Goal: Transaction & Acquisition: Purchase product/service

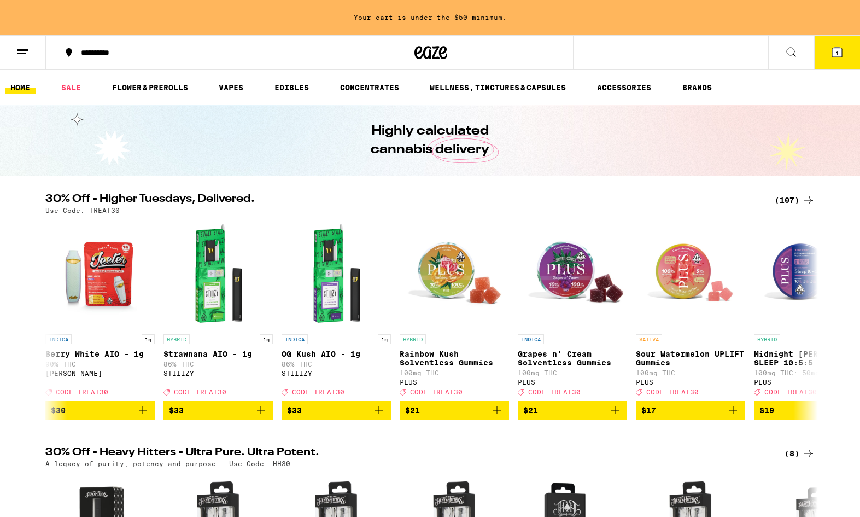
click at [836, 55] on span "1" at bounding box center [836, 53] width 3 height 7
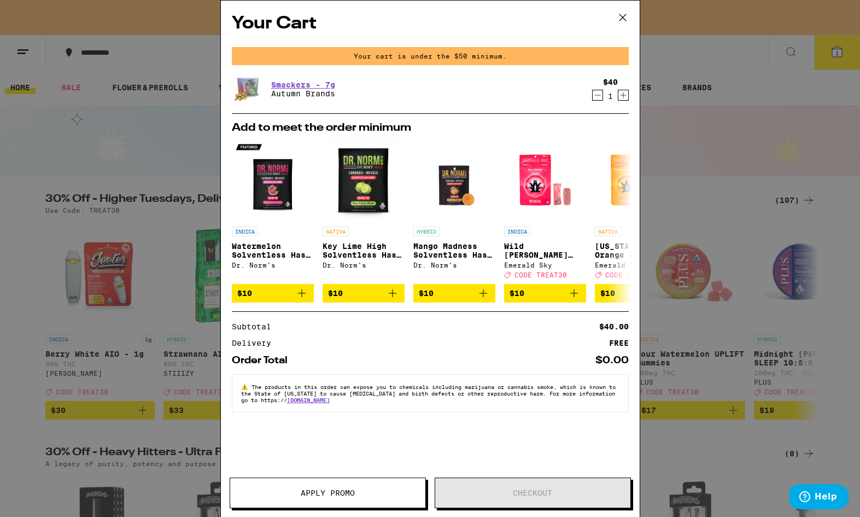
click at [621, 10] on icon at bounding box center [623, 17] width 16 height 16
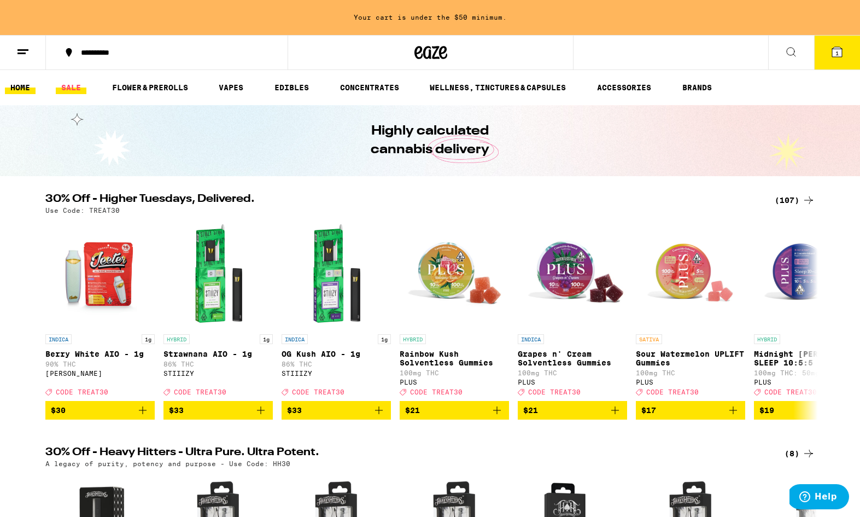
click at [73, 85] on link "SALE" at bounding box center [71, 87] width 31 height 13
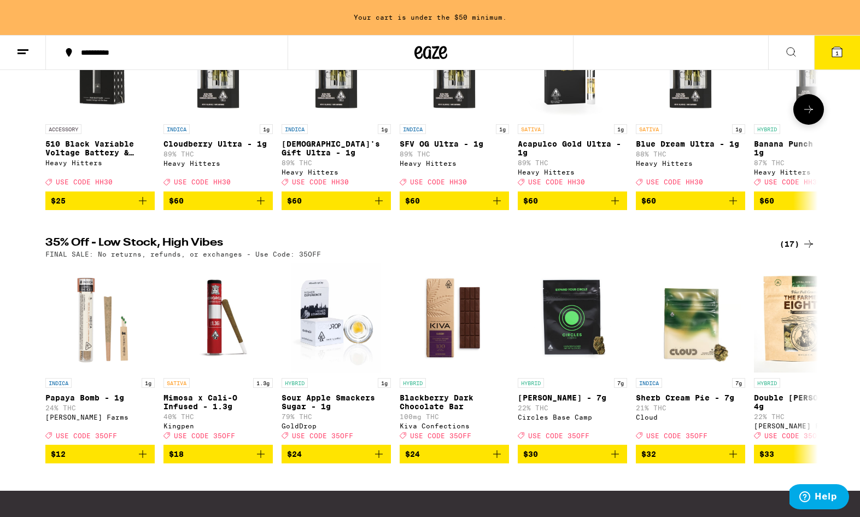
scroll to position [619, 0]
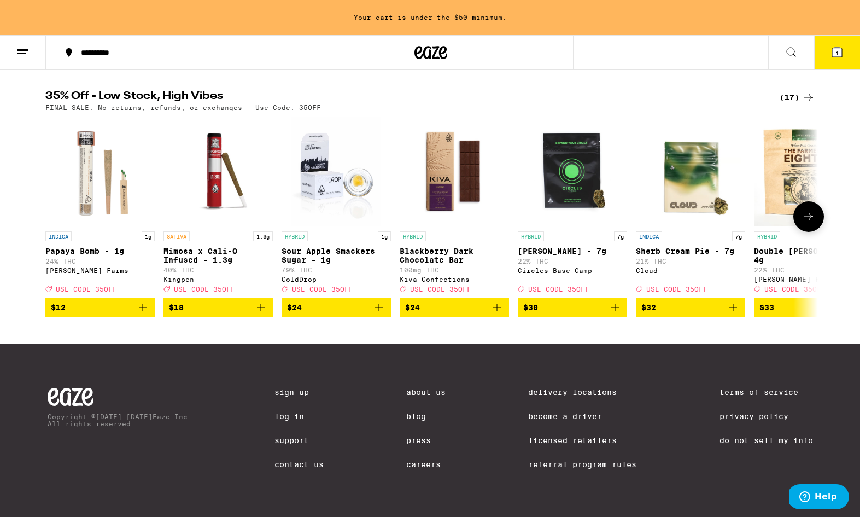
click at [262, 314] on icon "Add to bag" at bounding box center [260, 307] width 13 height 13
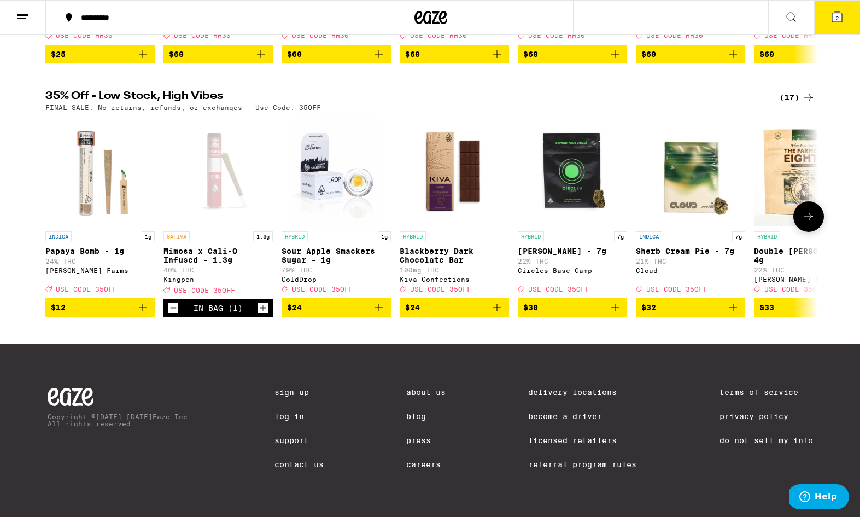
click at [814, 210] on icon at bounding box center [808, 216] width 13 height 13
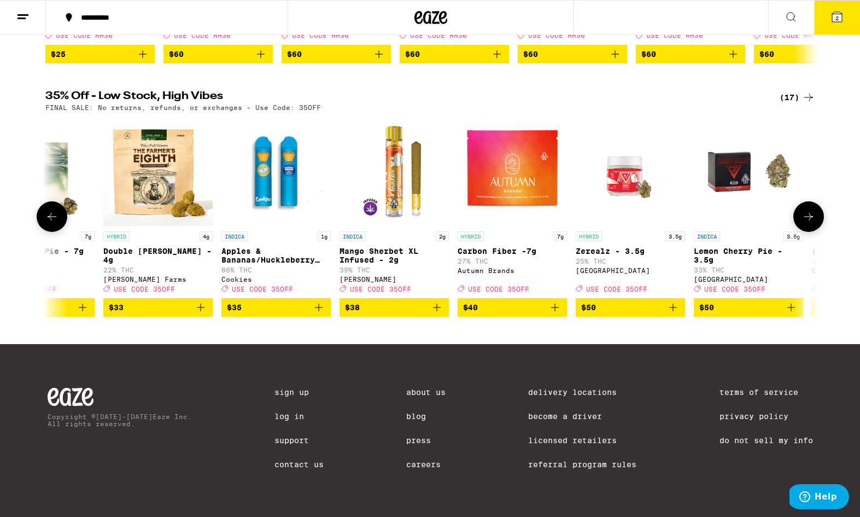
click at [55, 210] on icon at bounding box center [51, 216] width 13 height 13
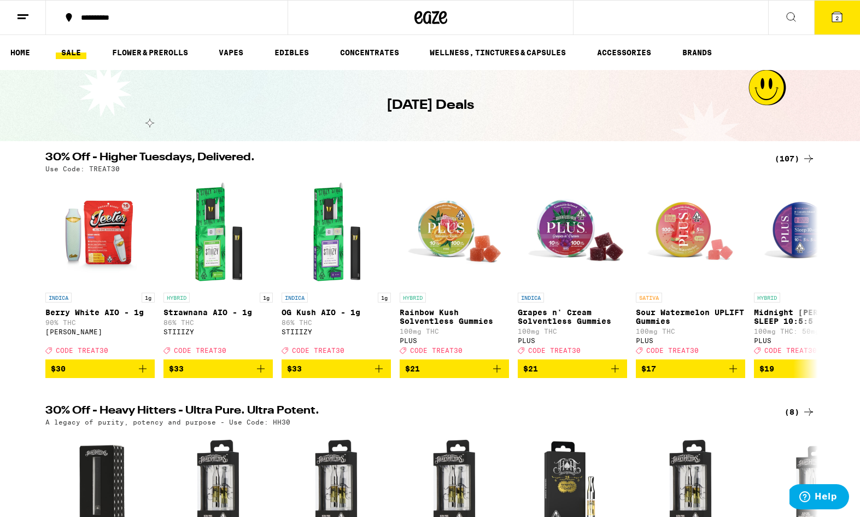
scroll to position [0, 0]
click at [788, 155] on div "(107)" at bounding box center [795, 158] width 40 height 13
click at [839, 19] on span "2" at bounding box center [836, 18] width 3 height 7
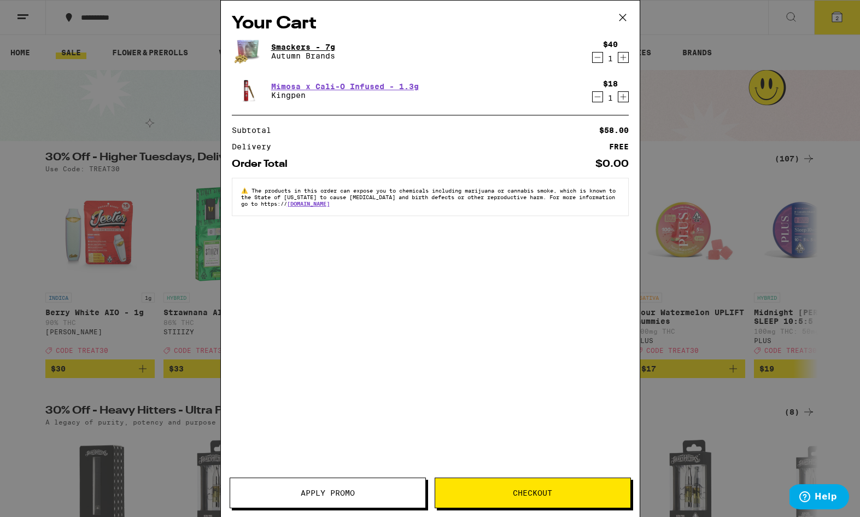
click at [295, 46] on link "Smackers - 7g" at bounding box center [303, 47] width 64 height 9
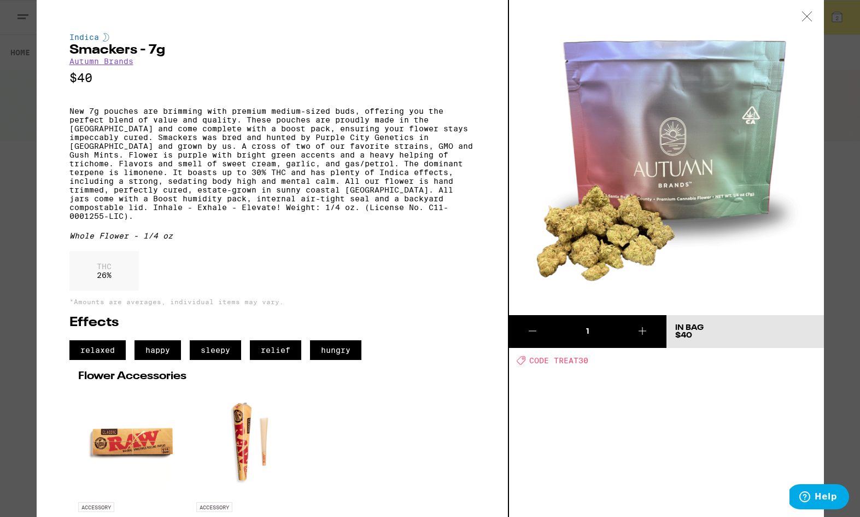
click at [117, 59] on link "Autumn Brands" at bounding box center [101, 61] width 64 height 9
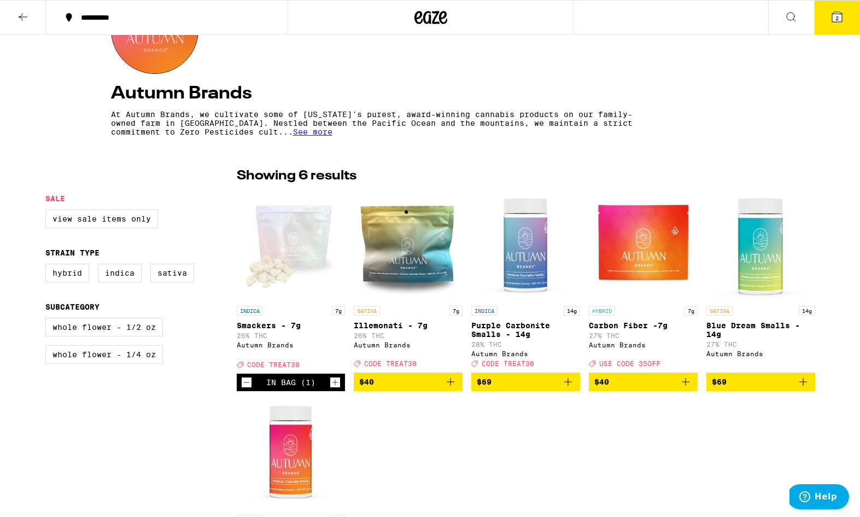
scroll to position [229, 0]
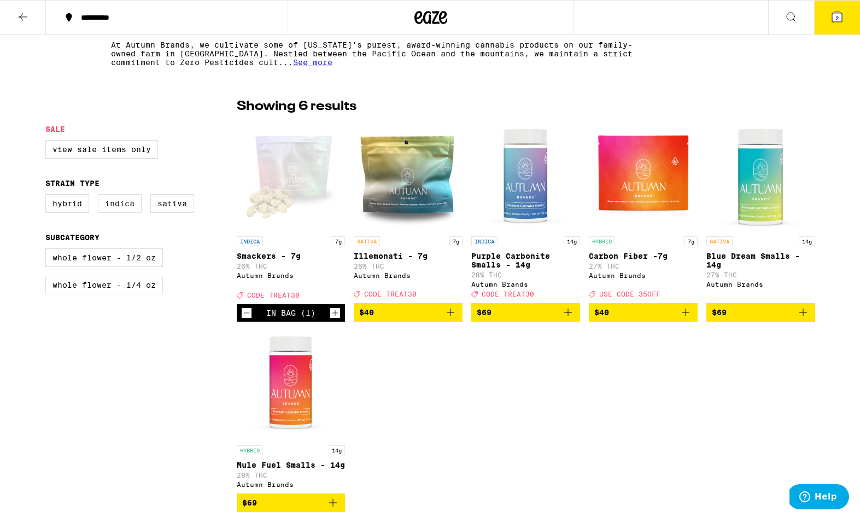
click at [121, 206] on label "Indica" at bounding box center [120, 203] width 44 height 19
click at [48, 196] on input "Indica" at bounding box center [48, 196] width 1 height 1
checkbox input "true"
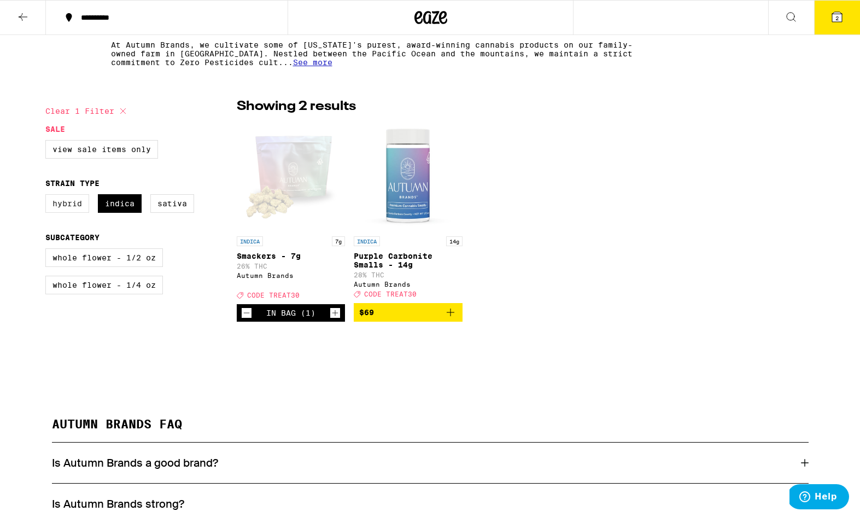
click at [69, 212] on label "Hybrid" at bounding box center [67, 203] width 44 height 19
click at [48, 196] on input "Hybrid" at bounding box center [48, 196] width 1 height 1
checkbox input "true"
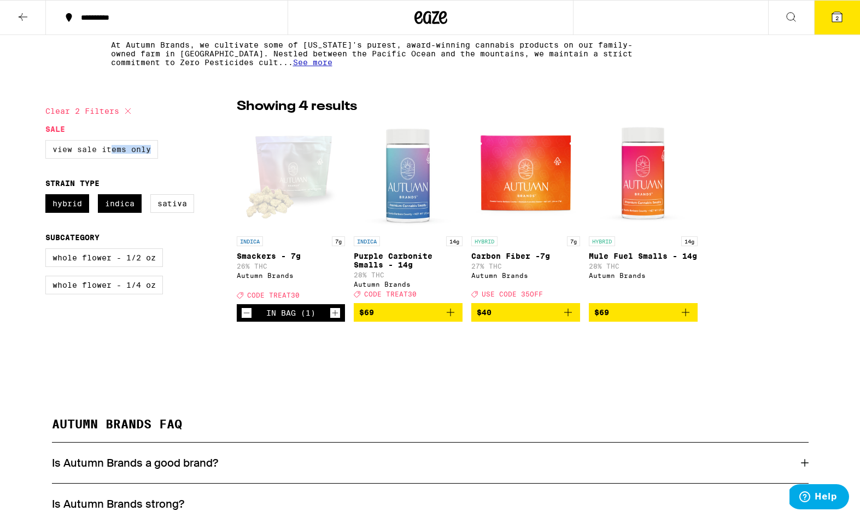
click at [110, 155] on label "View Sale Items Only" at bounding box center [101, 149] width 113 height 19
click at [48, 142] on input "View Sale Items Only" at bounding box center [48, 142] width 1 height 1
checkbox input "true"
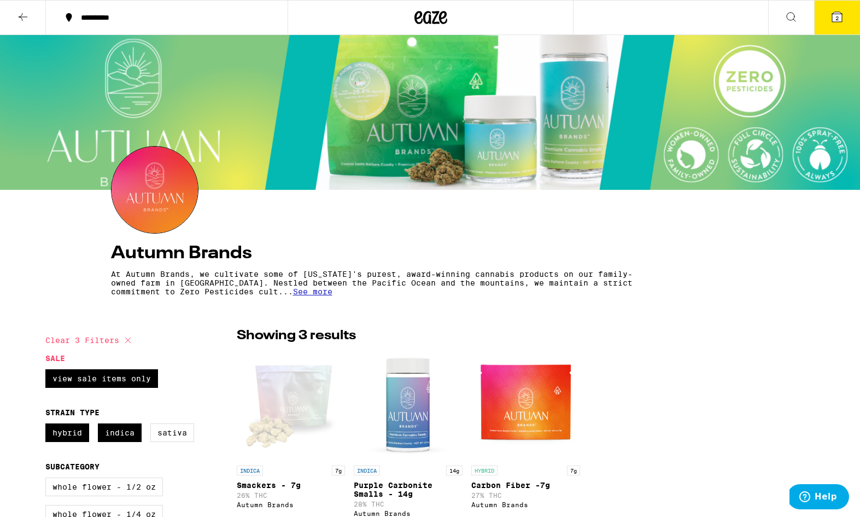
click at [321, 296] on span "See more" at bounding box center [312, 291] width 39 height 9
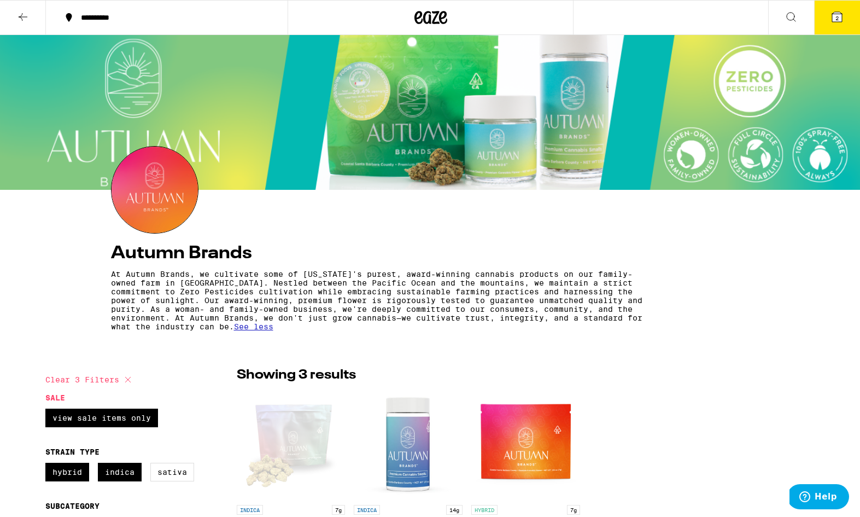
click at [844, 17] on button "2" at bounding box center [837, 18] width 46 height 34
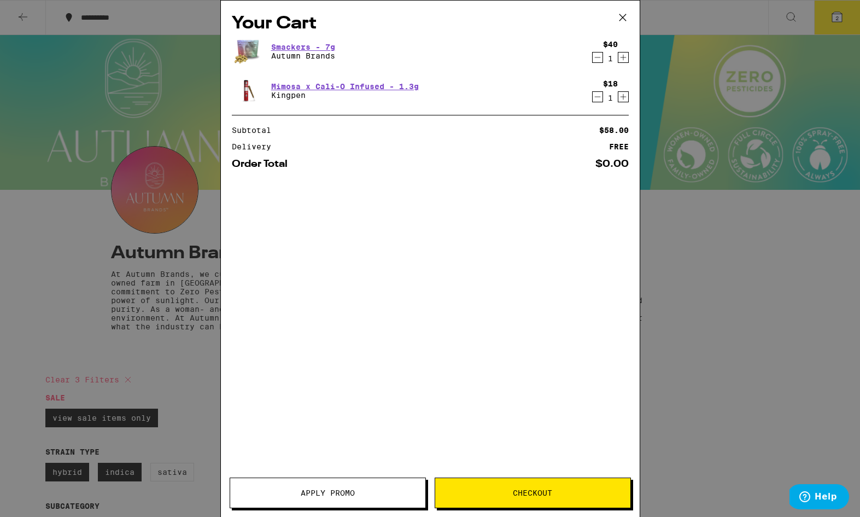
click at [378, 495] on span "Apply Promo" at bounding box center [327, 493] width 195 height 8
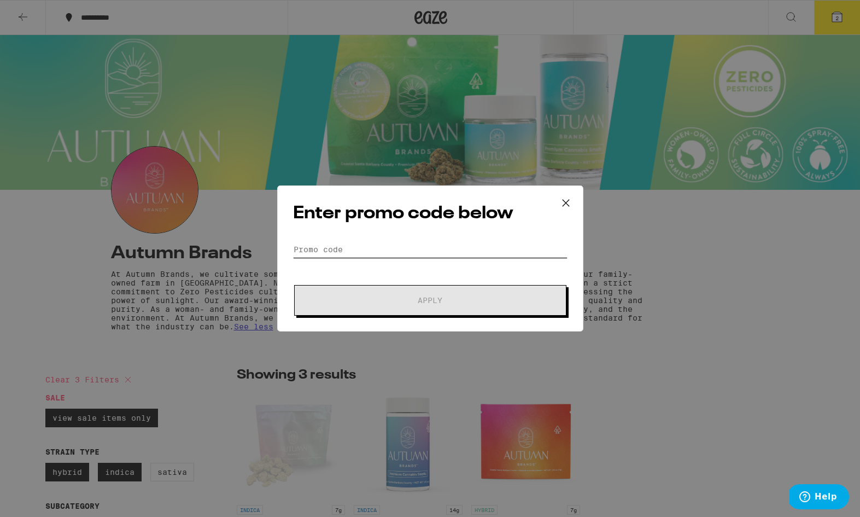
click at [340, 245] on input "Promo Code" at bounding box center [430, 249] width 274 height 16
paste input "Do you have any experiences working with AI?"
type input "Do you have any experiences working with AI?"
click at [567, 201] on icon at bounding box center [566, 203] width 16 height 16
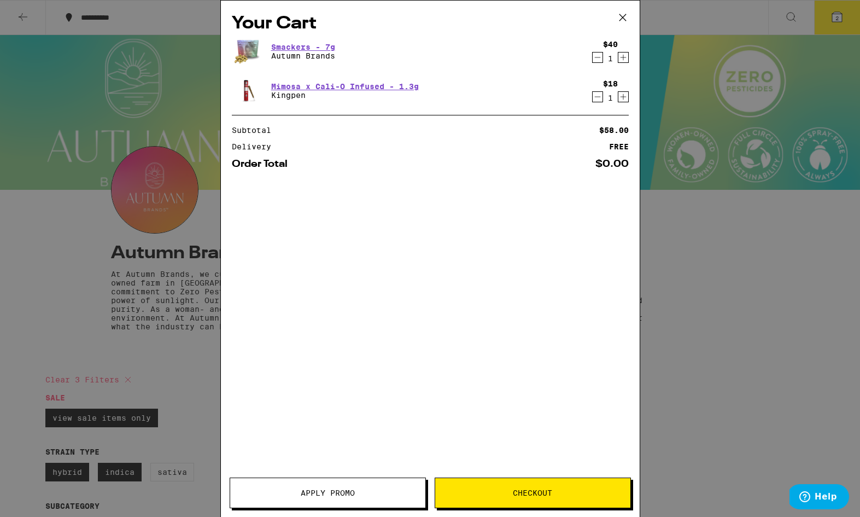
click at [622, 21] on icon at bounding box center [623, 17] width 16 height 16
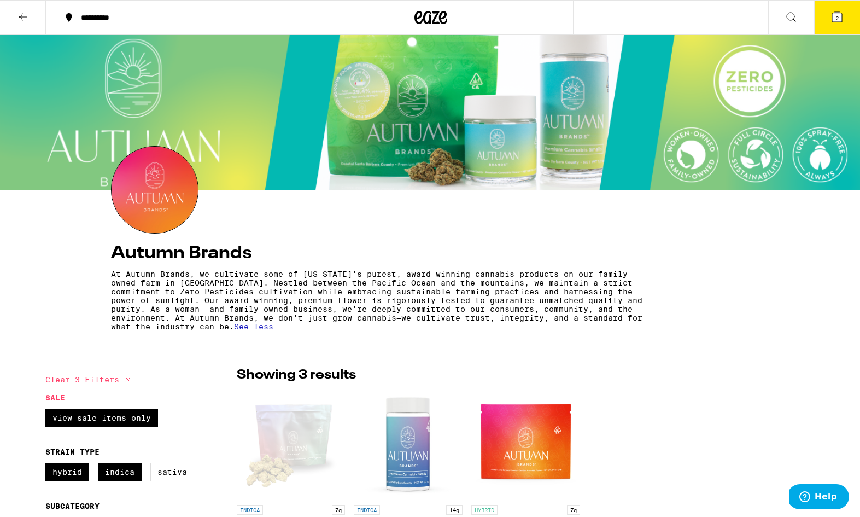
click at [832, 14] on icon at bounding box center [837, 16] width 13 height 13
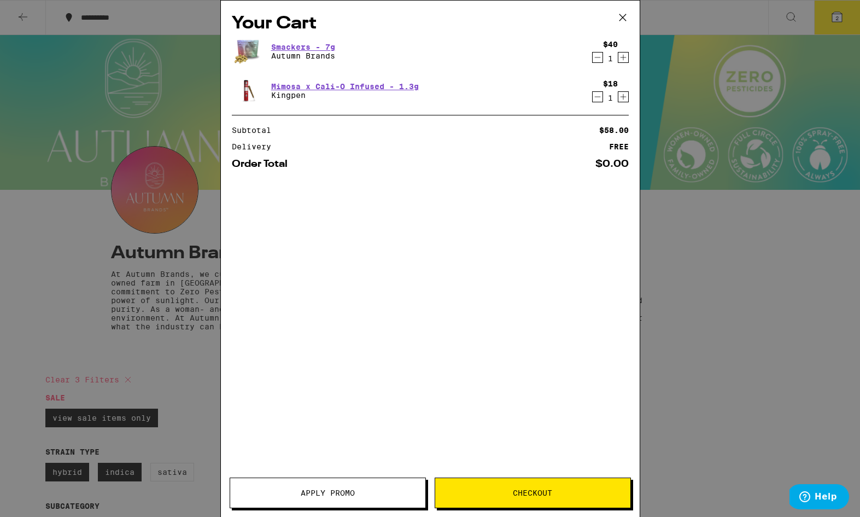
click at [508, 492] on span "Checkout" at bounding box center [532, 493] width 195 height 8
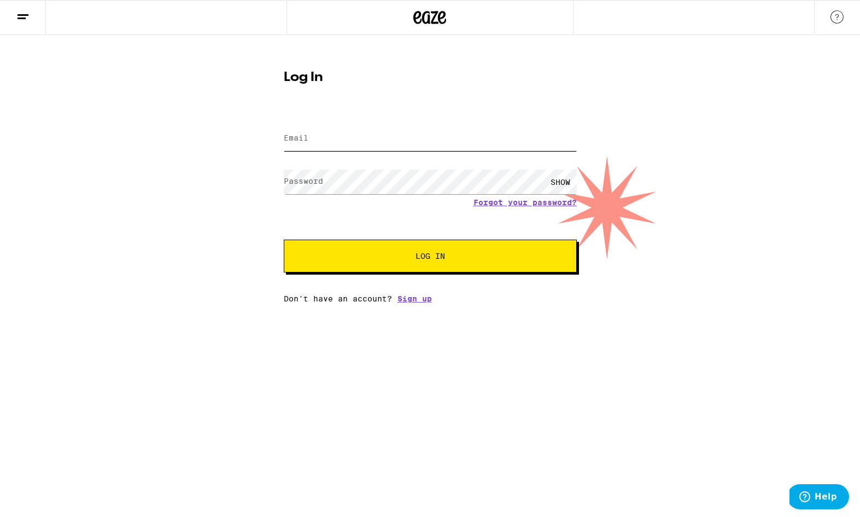
type input "[EMAIL_ADDRESS][DOMAIN_NAME]"
click at [404, 255] on span "Log In" at bounding box center [430, 256] width 204 height 8
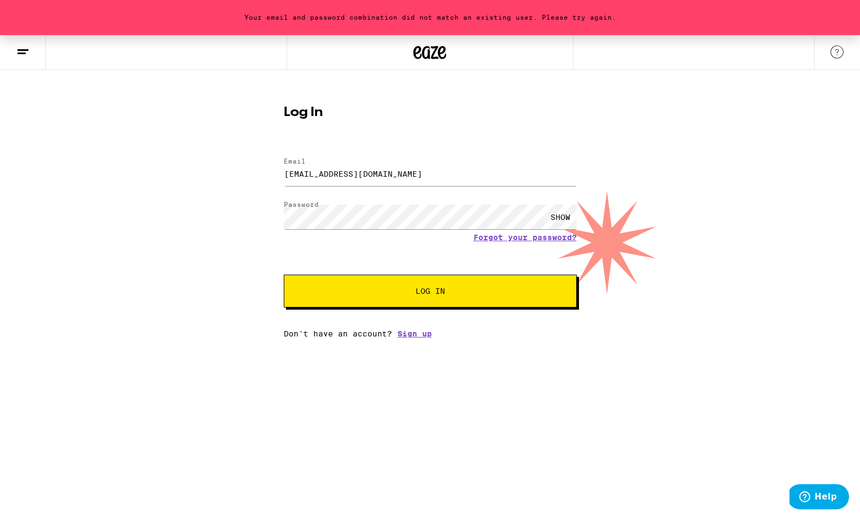
click at [557, 215] on div "SHOW" at bounding box center [560, 216] width 33 height 25
click at [512, 238] on link "Forgot your password?" at bounding box center [524, 237] width 103 height 9
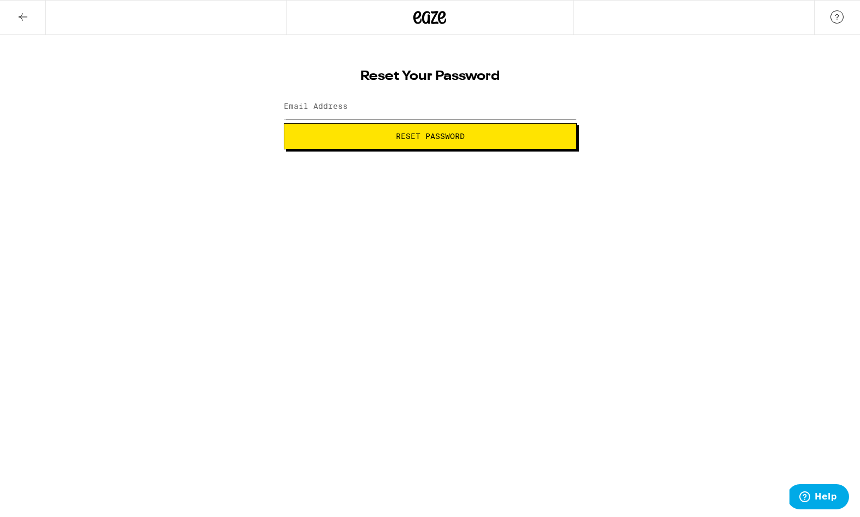
click at [311, 106] on label "Email Address" at bounding box center [316, 106] width 64 height 9
type input "[EMAIL_ADDRESS][DOMAIN_NAME]"
click at [422, 136] on span "Reset Password" at bounding box center [430, 136] width 69 height 8
click at [406, 141] on button "Submit" at bounding box center [430, 136] width 293 height 26
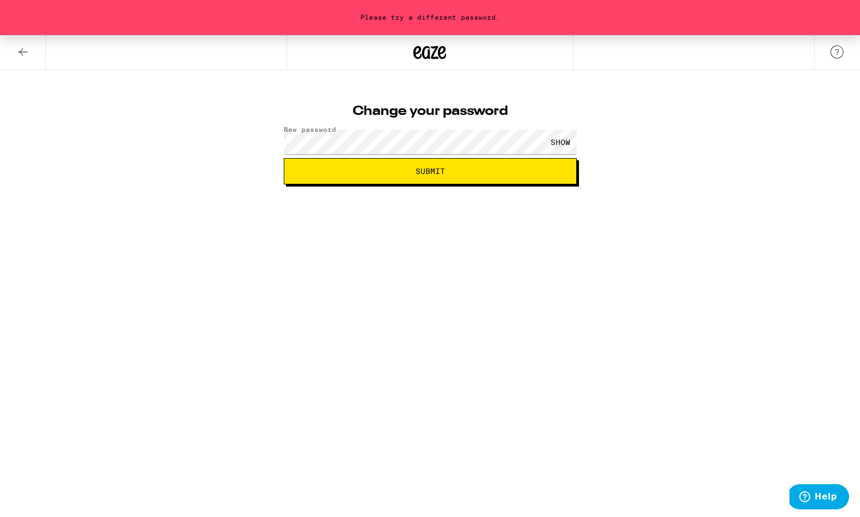
click at [562, 140] on div "SHOW" at bounding box center [560, 142] width 33 height 25
click at [269, 140] on div "Please try a different password. Change your password New password HIDE Submit" at bounding box center [430, 109] width 860 height 149
click at [437, 176] on button "Submit" at bounding box center [430, 171] width 293 height 26
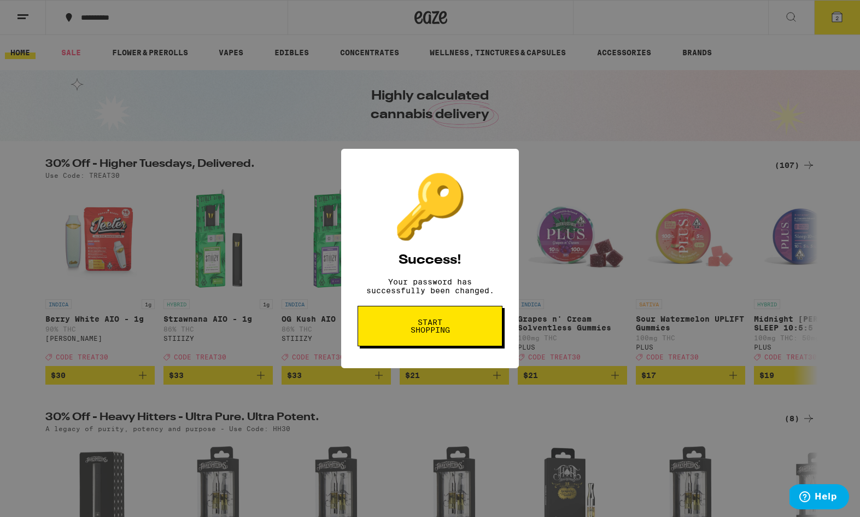
click at [452, 330] on span "Start shopping" at bounding box center [430, 325] width 56 height 15
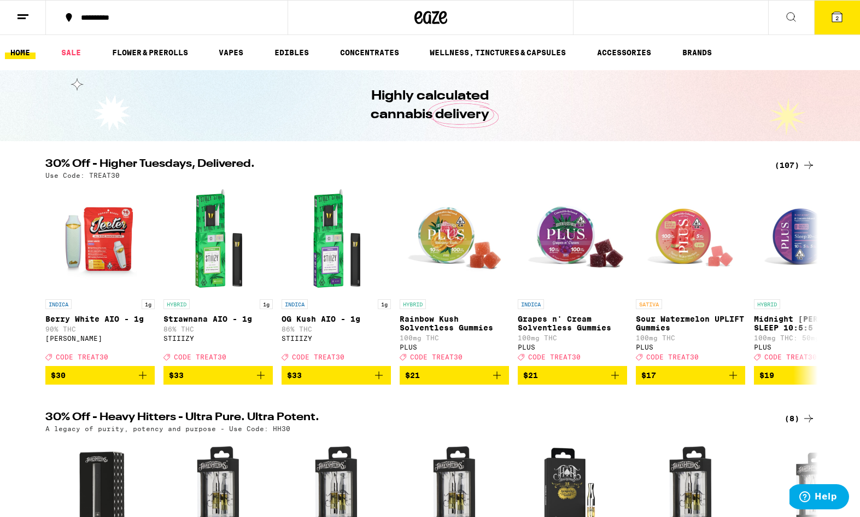
click at [839, 15] on icon at bounding box center [837, 17] width 10 height 10
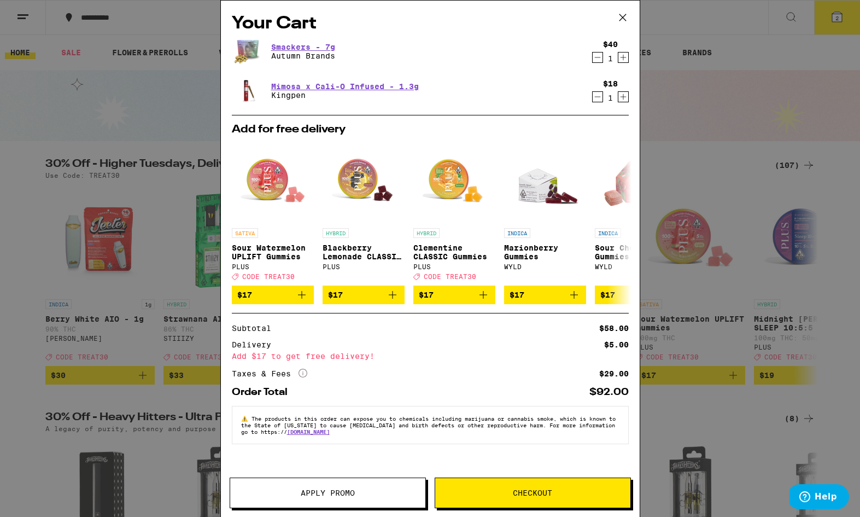
click at [622, 15] on icon at bounding box center [623, 17] width 16 height 16
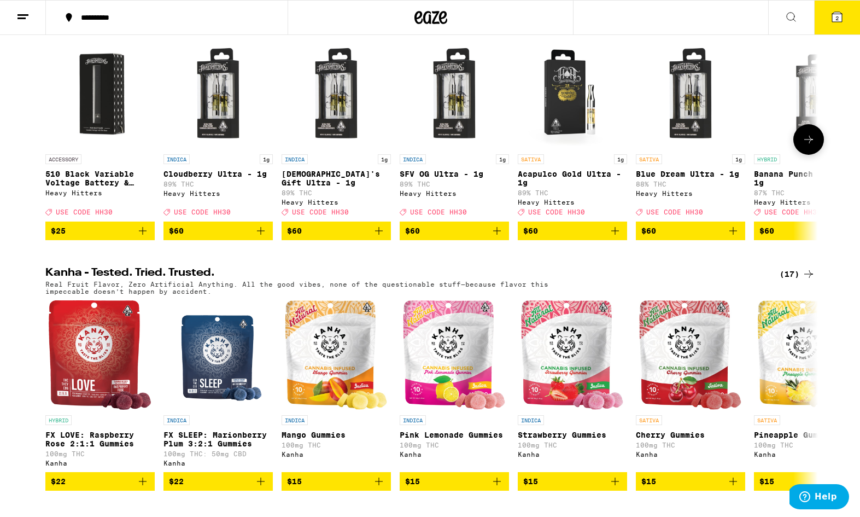
scroll to position [672, 0]
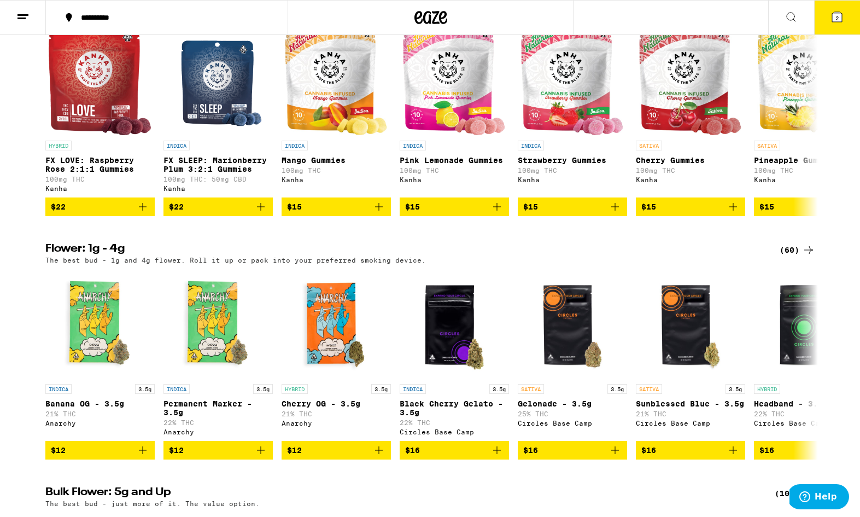
click at [827, 500] on span "Help" at bounding box center [826, 497] width 22 height 10
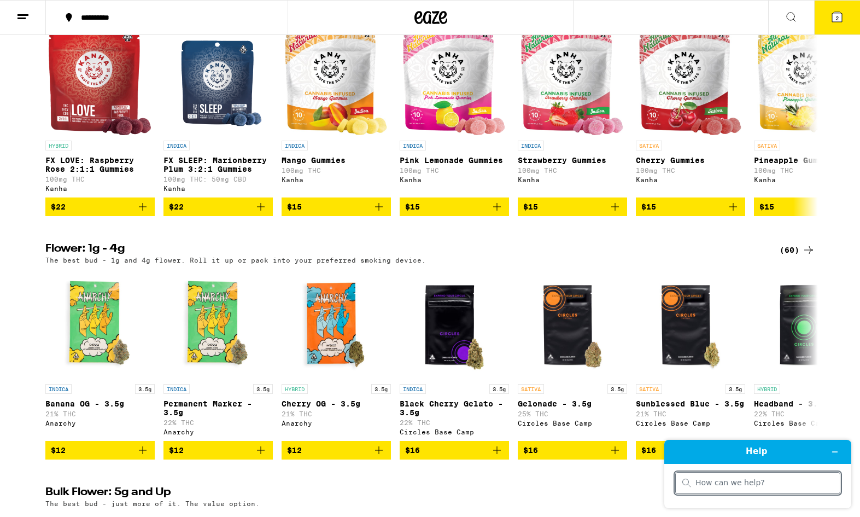
click at [747, 486] on input "search" at bounding box center [764, 483] width 138 height 10
type input "When I logged in I had 30% off discount?"
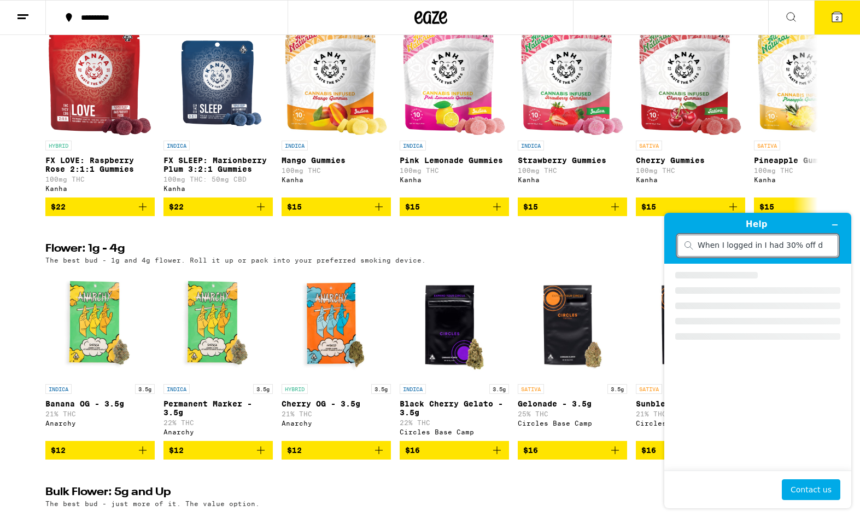
scroll to position [0, 21]
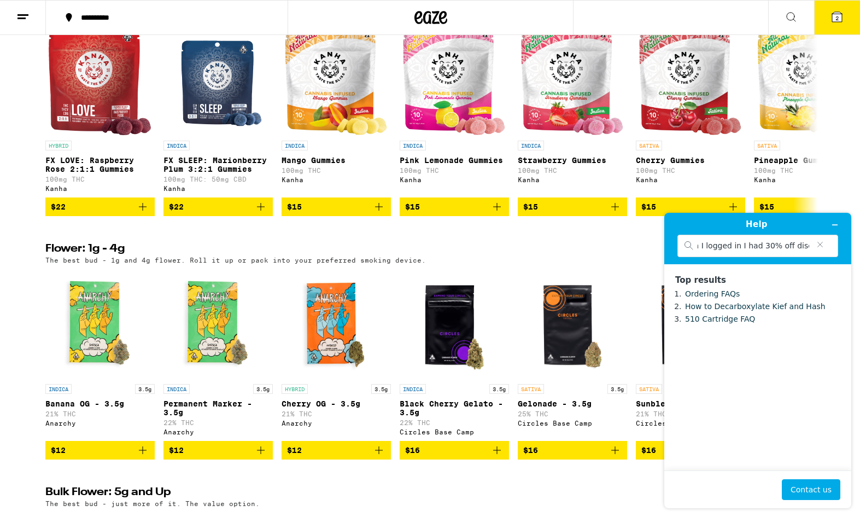
click at [806, 478] on footer "Contact us" at bounding box center [757, 489] width 187 height 38
